Goal: Find specific page/section: Find specific page/section

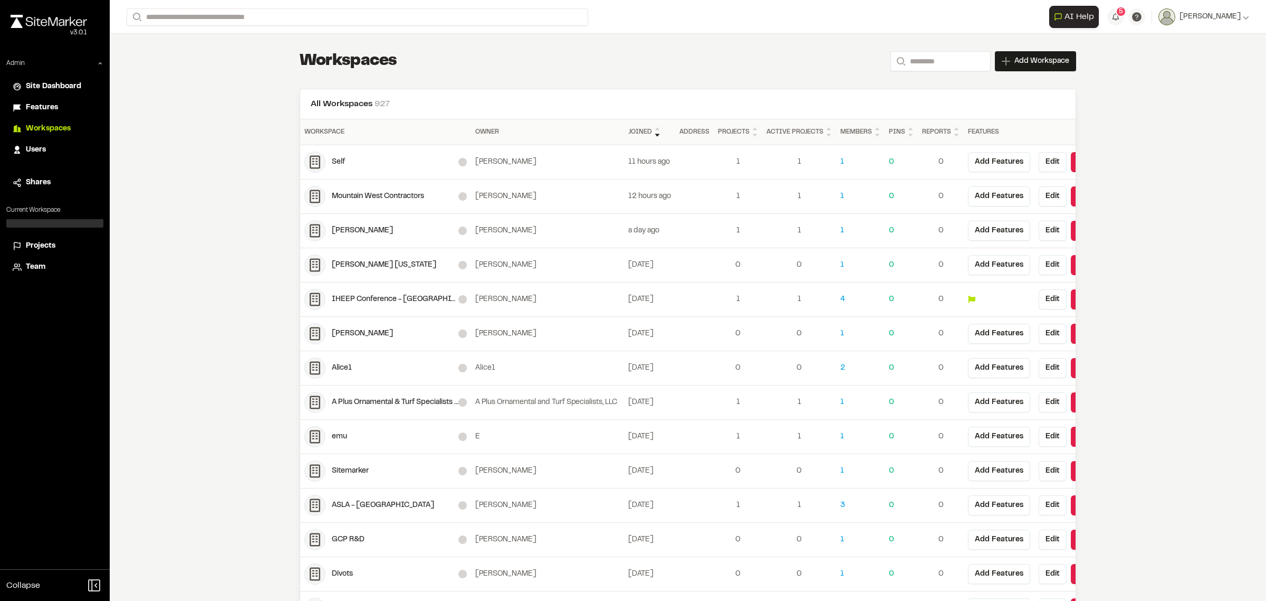
click at [45, 223] on div at bounding box center [54, 223] width 97 height 8
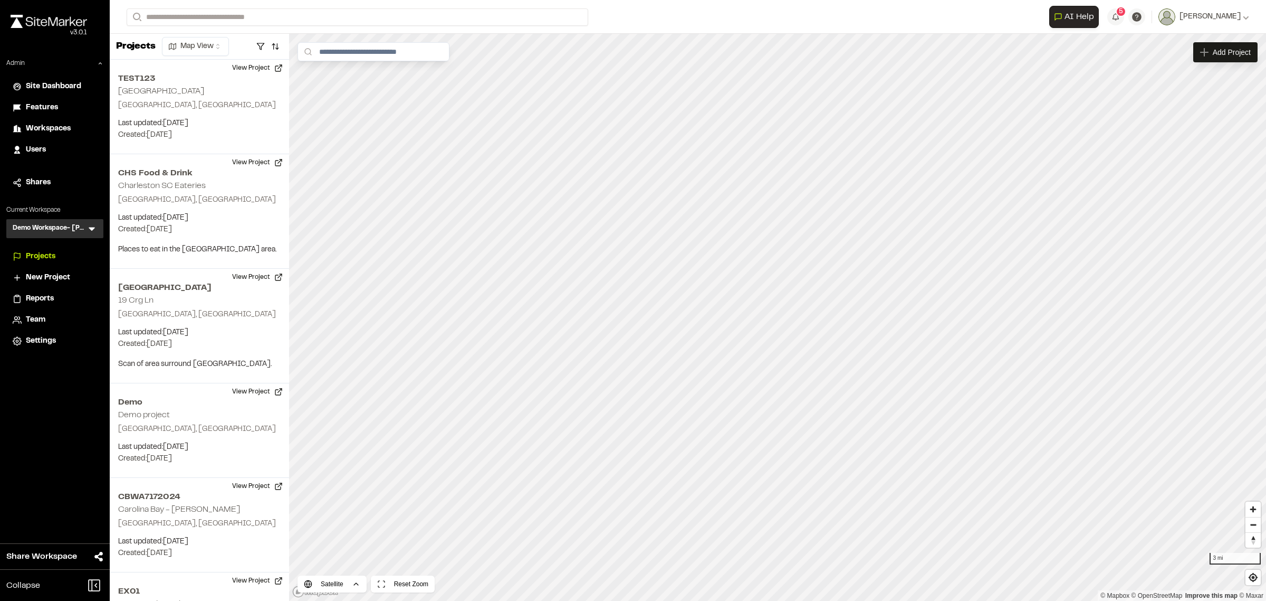
click at [88, 227] on icon at bounding box center [92, 228] width 11 height 11
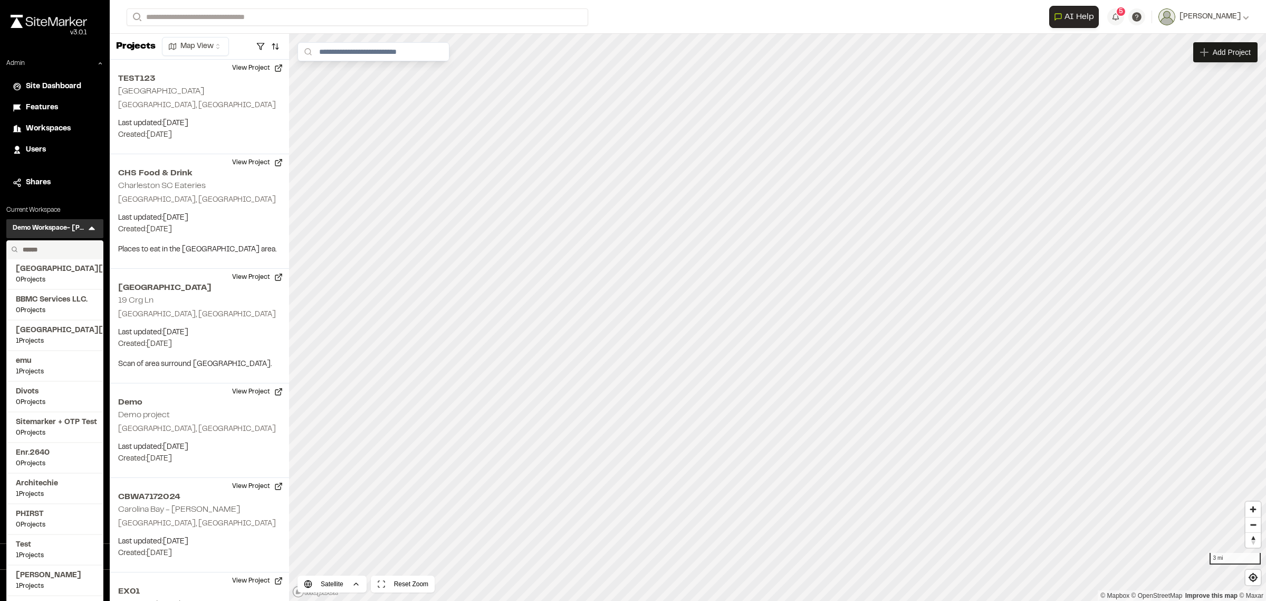
click at [53, 243] on input "text" at bounding box center [58, 250] width 80 height 18
type input "****"
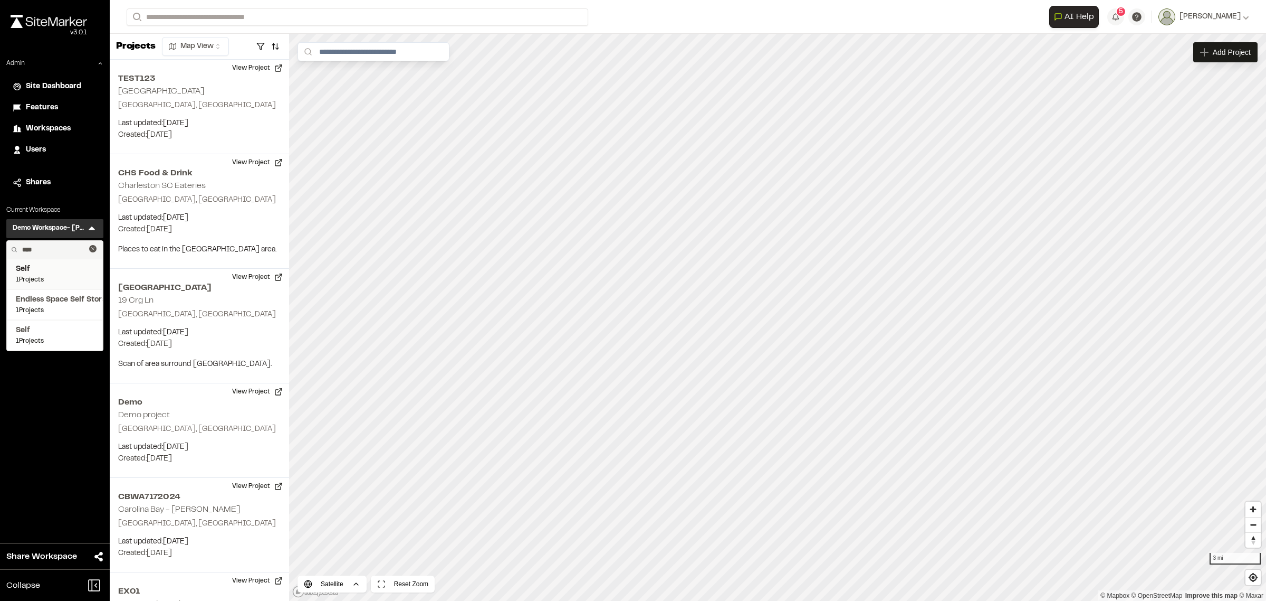
click at [36, 268] on span "Self" at bounding box center [55, 269] width 78 height 12
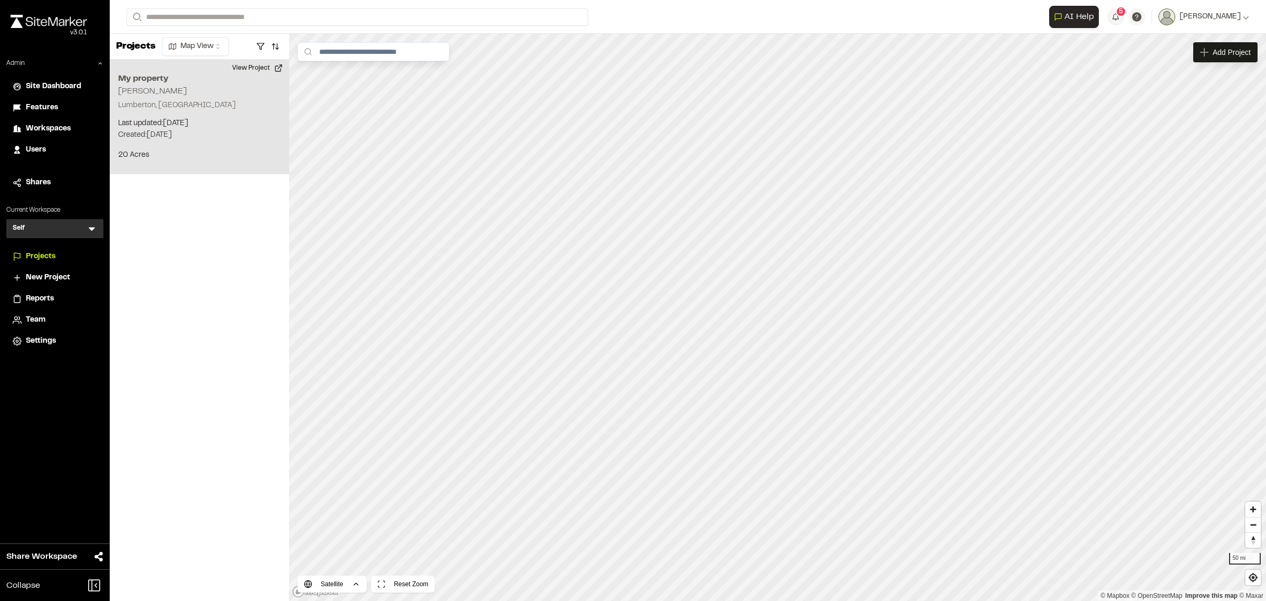
click at [173, 154] on p "20 Acres" at bounding box center [199, 155] width 163 height 12
click at [735, 231] on div "My property Russell Turnage" at bounding box center [774, 230] width 104 height 12
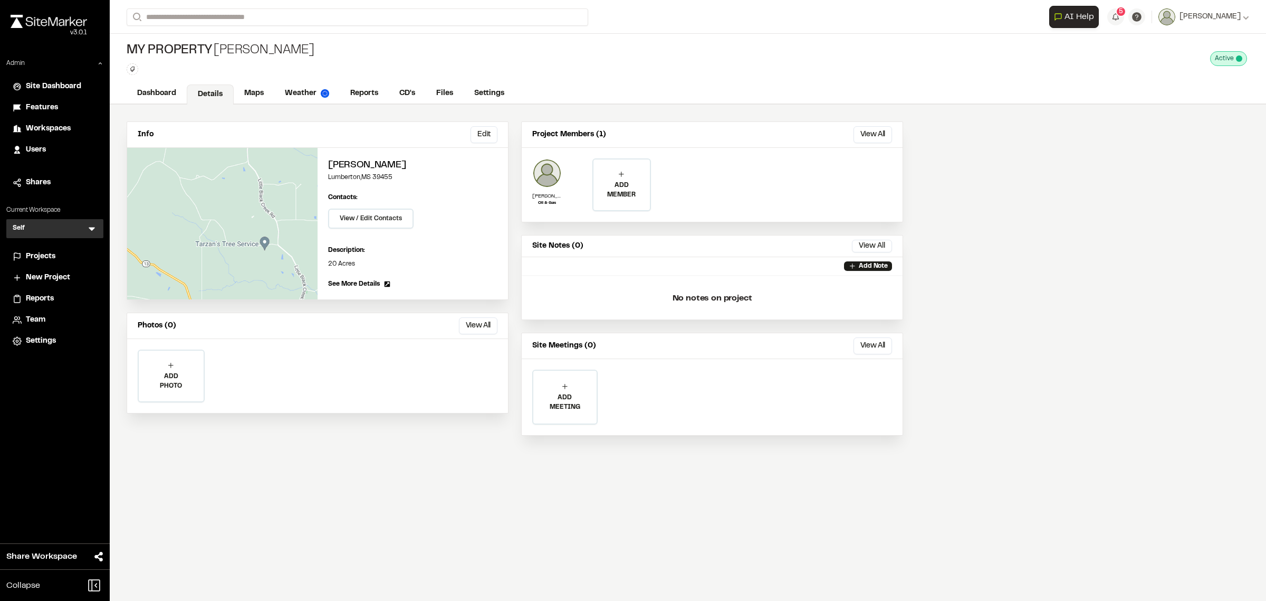
click at [37, 123] on span "Workspaces" at bounding box center [48, 129] width 45 height 12
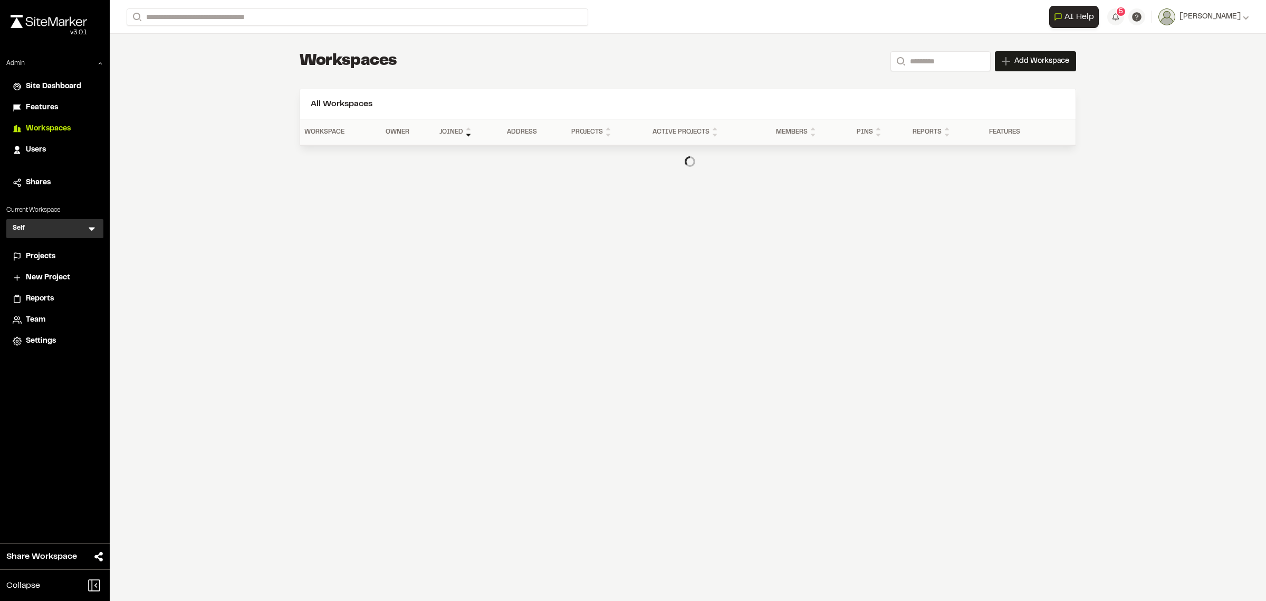
click at [45, 148] on div "Users" at bounding box center [61, 150] width 71 height 12
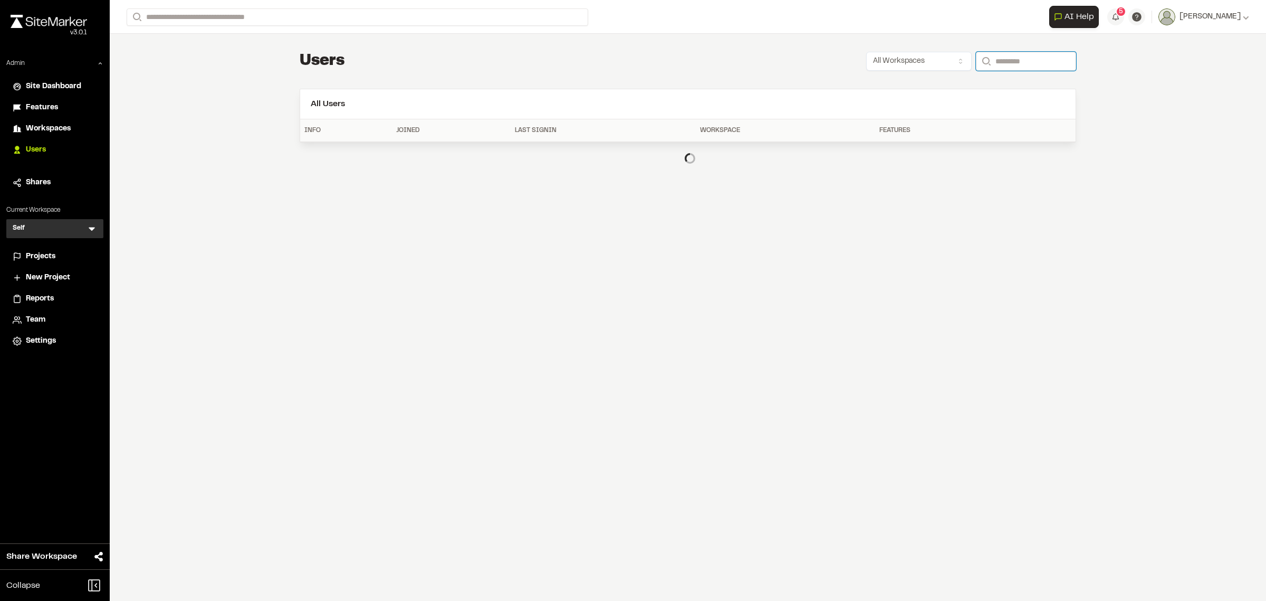
click at [988, 62] on input "Search" at bounding box center [1026, 61] width 100 height 19
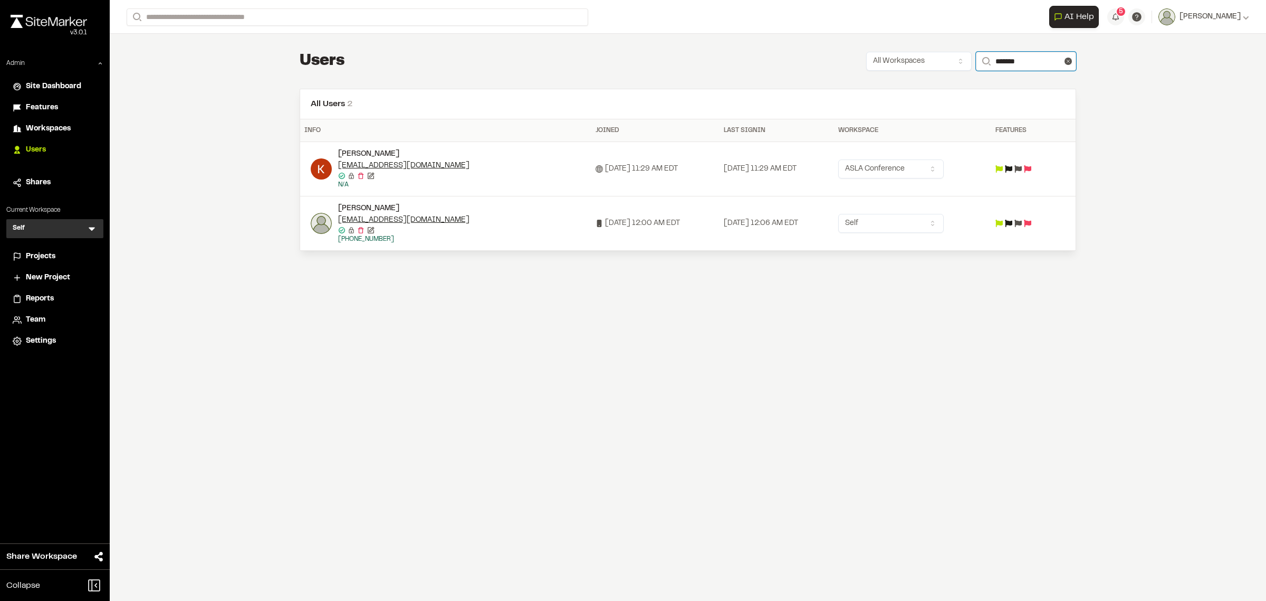
type input "*******"
drag, startPoint x: 370, startPoint y: 210, endPoint x: 365, endPoint y: 213, distance: 6.4
click at [370, 210] on div "[PERSON_NAME]" at bounding box center [422, 209] width 169 height 12
click at [328, 222] on img at bounding box center [321, 223] width 21 height 21
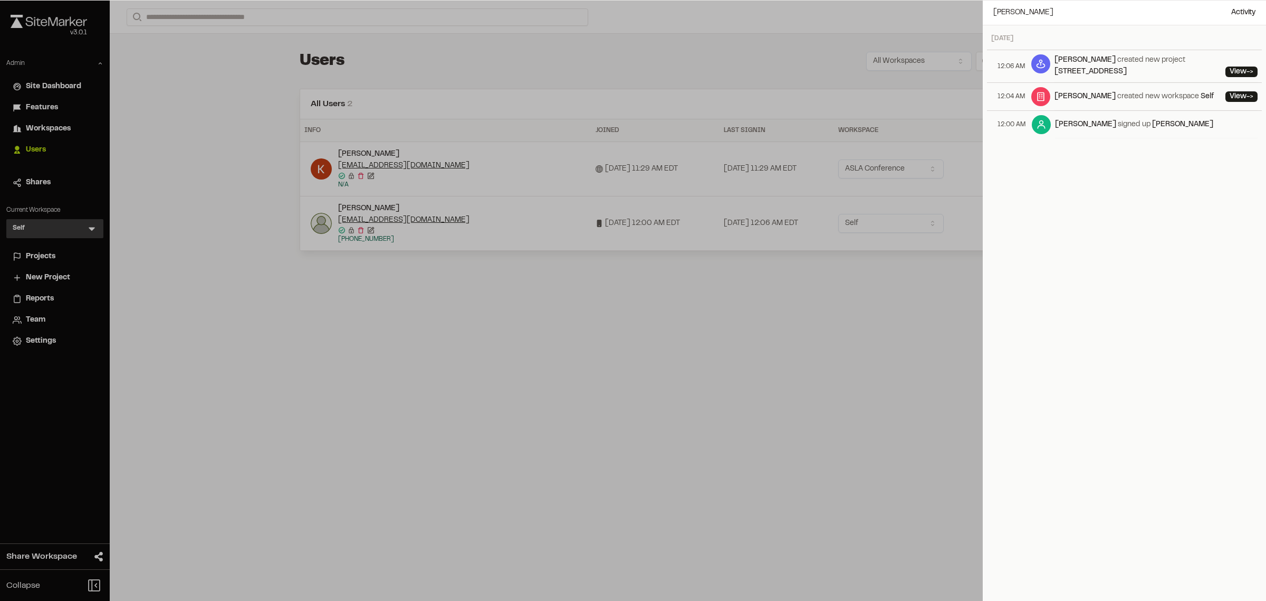
click at [93, 226] on div at bounding box center [633, 300] width 1266 height 601
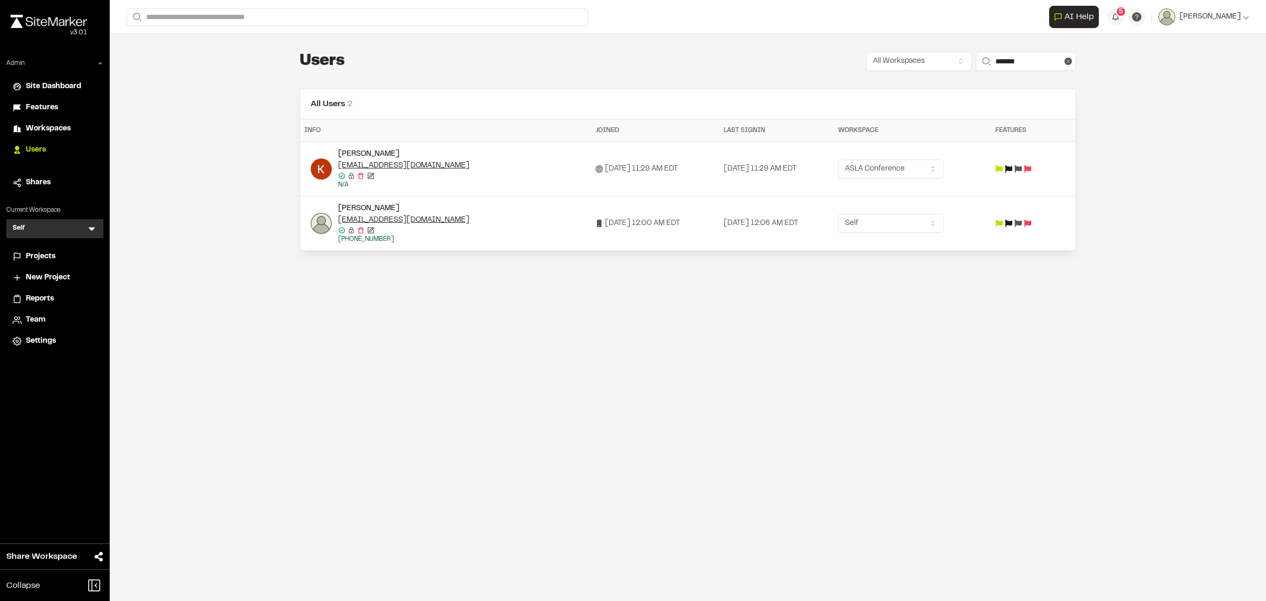
click at [90, 225] on icon at bounding box center [92, 228] width 11 height 11
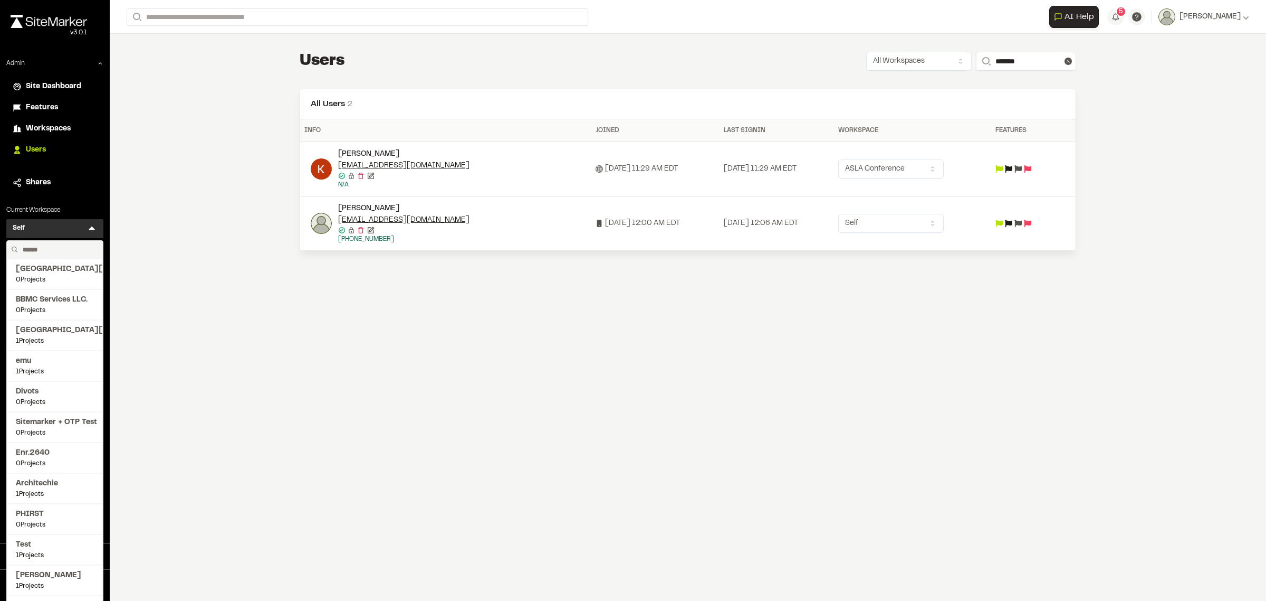
click at [69, 247] on input "text" at bounding box center [58, 250] width 80 height 18
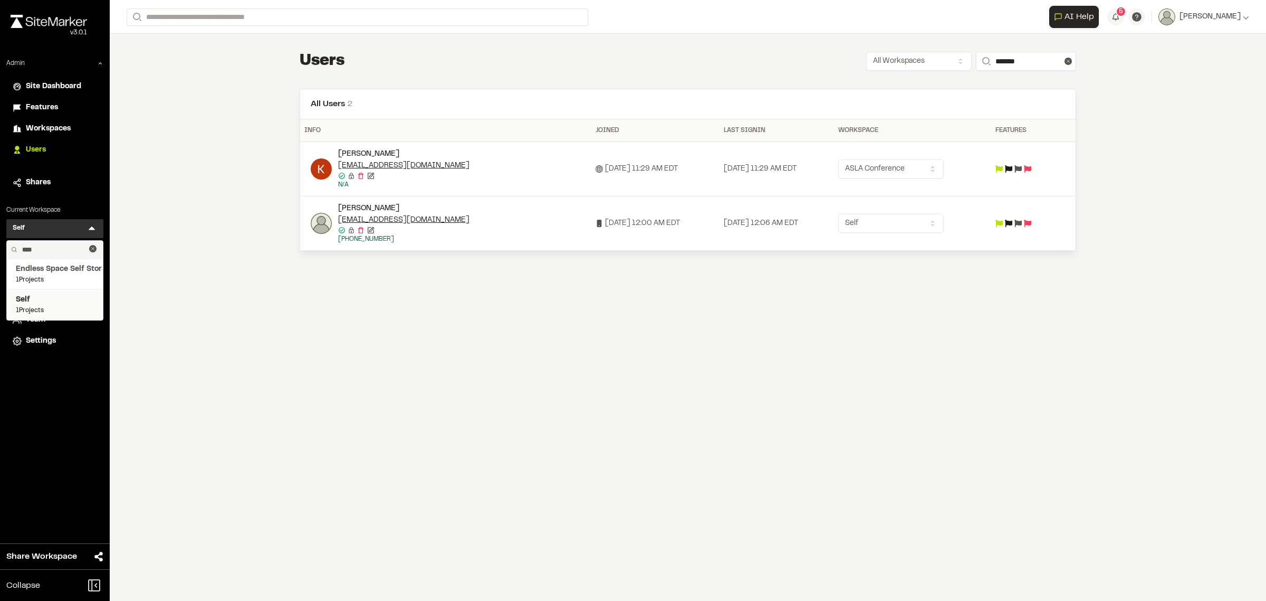
type input "****"
click at [56, 294] on span "Self" at bounding box center [55, 300] width 78 height 12
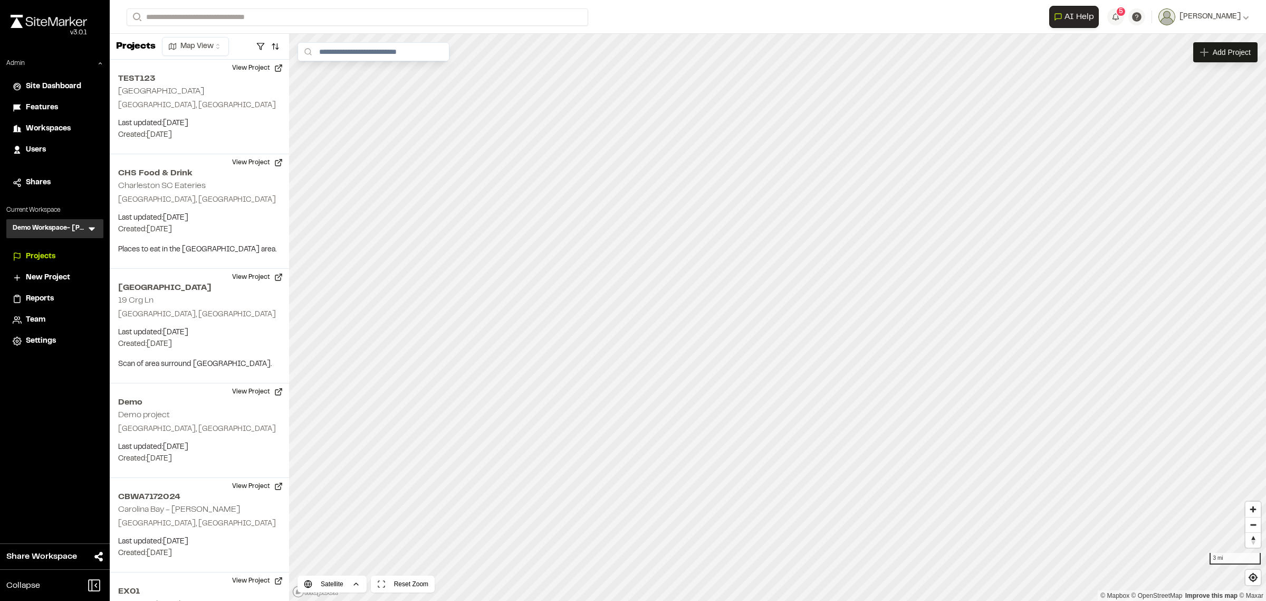
click at [91, 225] on icon at bounding box center [92, 228] width 11 height 11
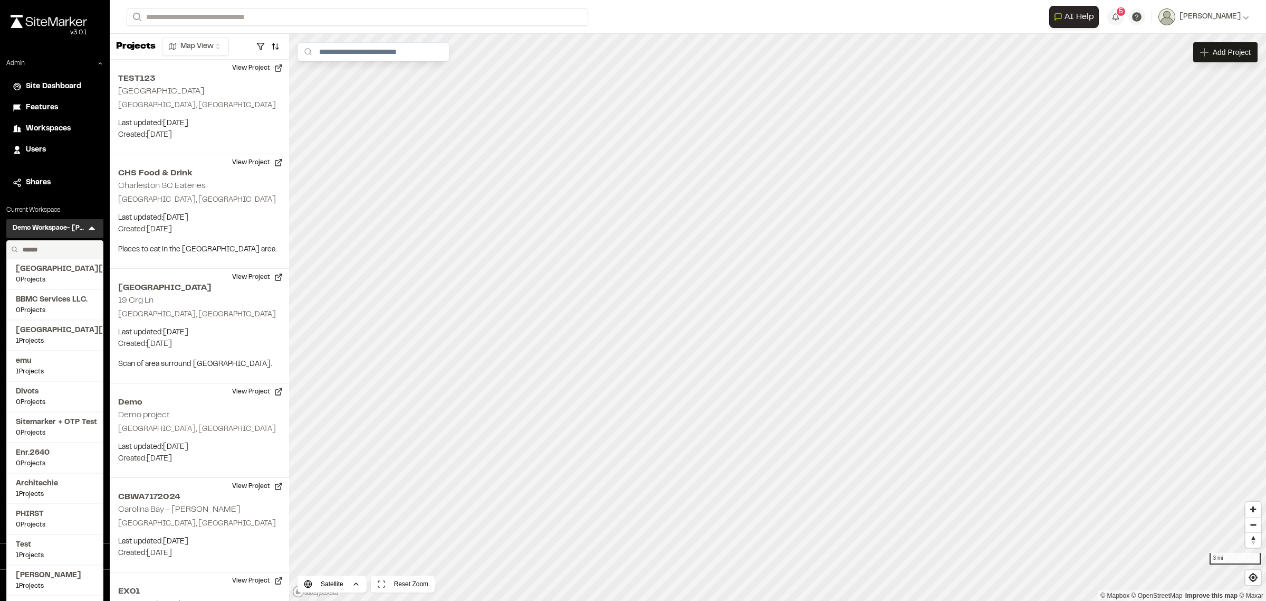
drag, startPoint x: 62, startPoint y: 242, endPoint x: 57, endPoint y: 247, distance: 7.5
click at [57, 247] on input "text" at bounding box center [58, 250] width 80 height 18
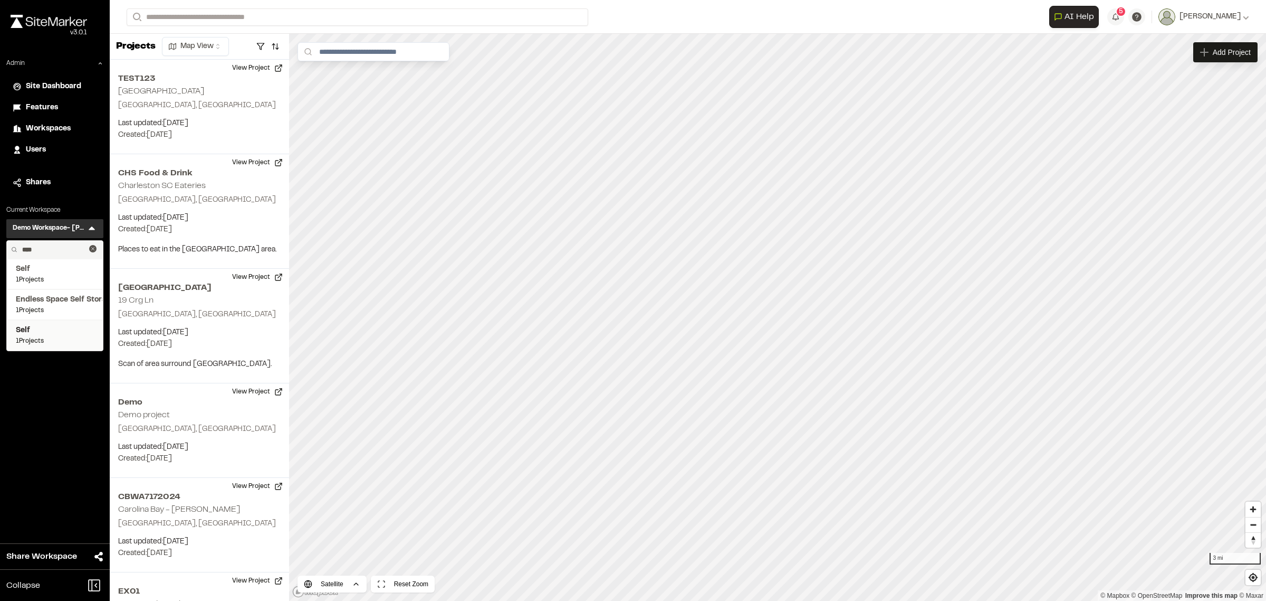
type input "****"
click at [26, 327] on span "Self" at bounding box center [55, 331] width 78 height 12
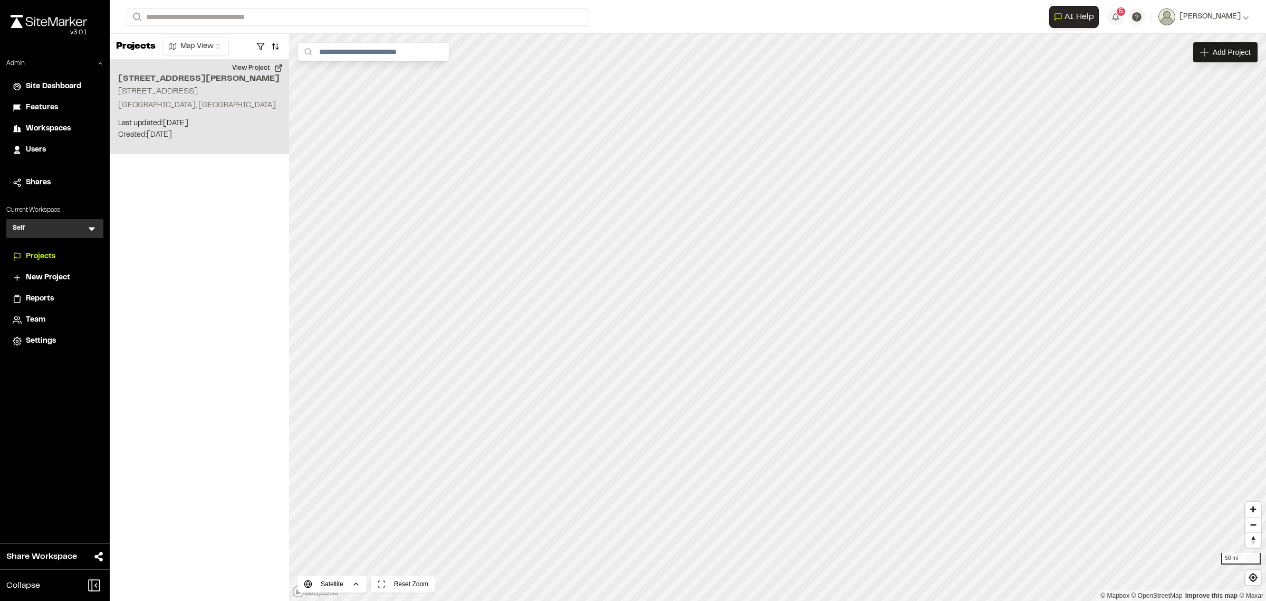
click at [216, 139] on p "Created: Sep 26, 2025" at bounding box center [199, 135] width 163 height 12
click at [789, 320] on div "1326 S. Dover 1326 S Dover" at bounding box center [777, 318] width 129 height 12
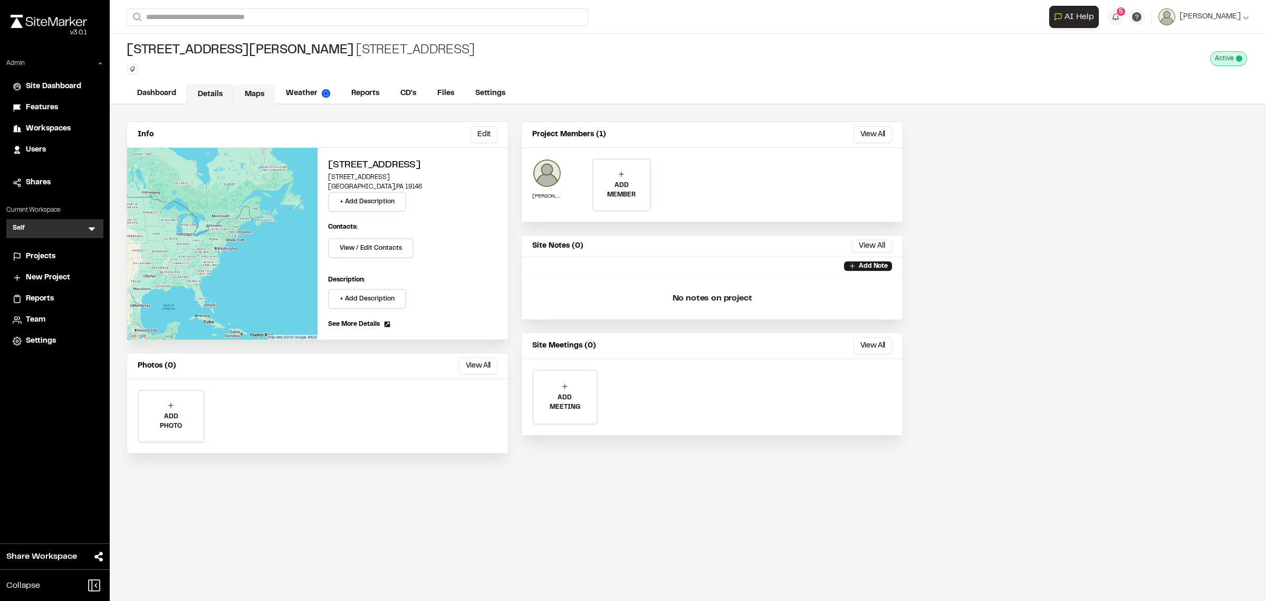
click at [259, 89] on link "Maps" at bounding box center [255, 94] width 42 height 20
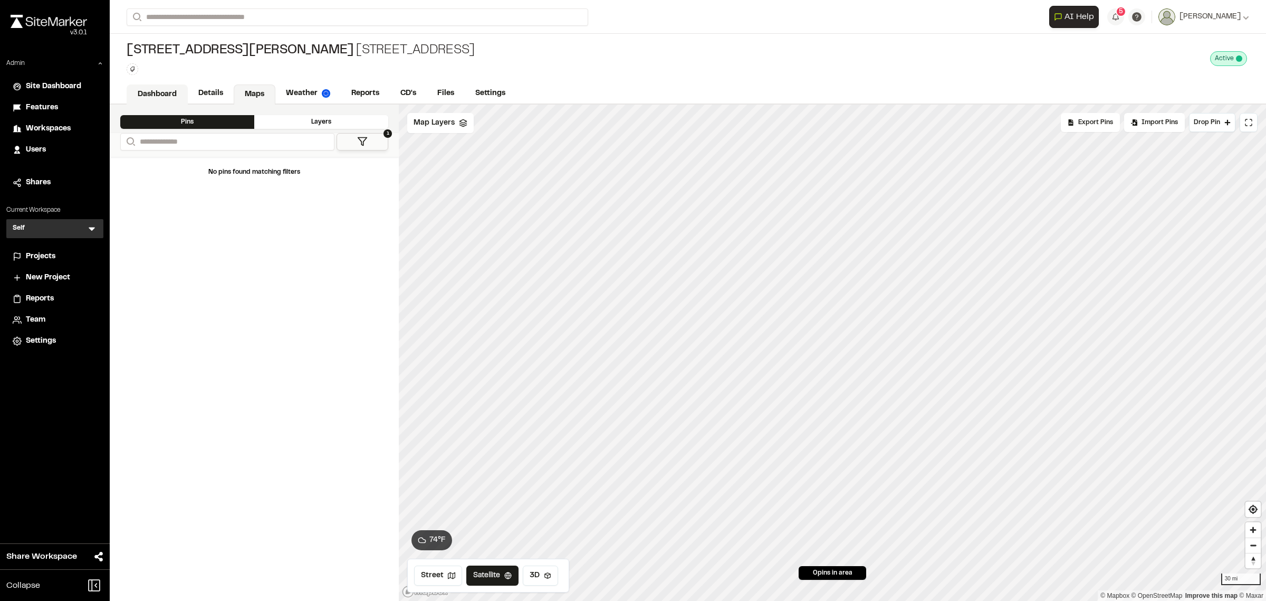
click at [172, 98] on link "Dashboard" at bounding box center [157, 94] width 61 height 20
